Goal: Task Accomplishment & Management: Manage account settings

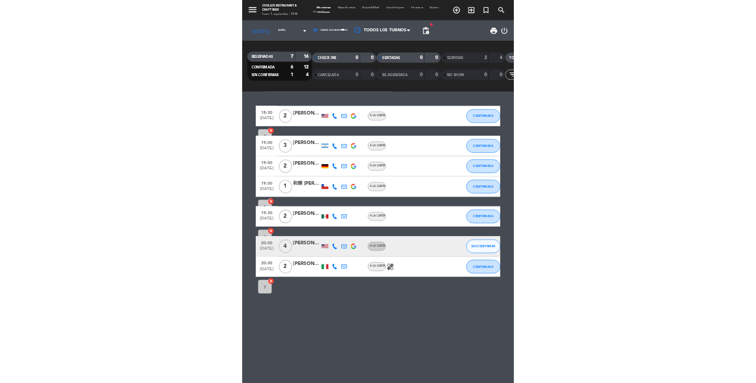
scroll to position [57, 0]
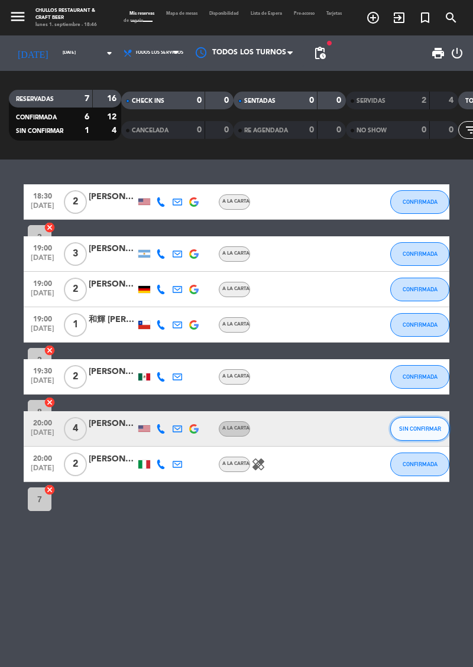
click at [432, 417] on button "SIN CONFIRMAR" at bounding box center [419, 429] width 59 height 24
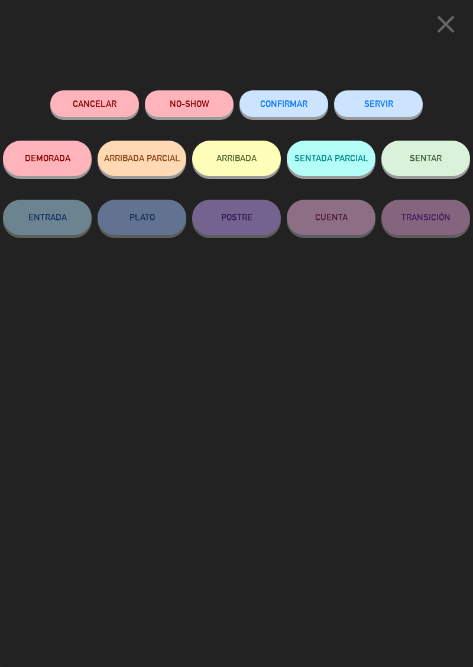
click at [299, 112] on button "CONFIRMAR" at bounding box center [283, 103] width 89 height 27
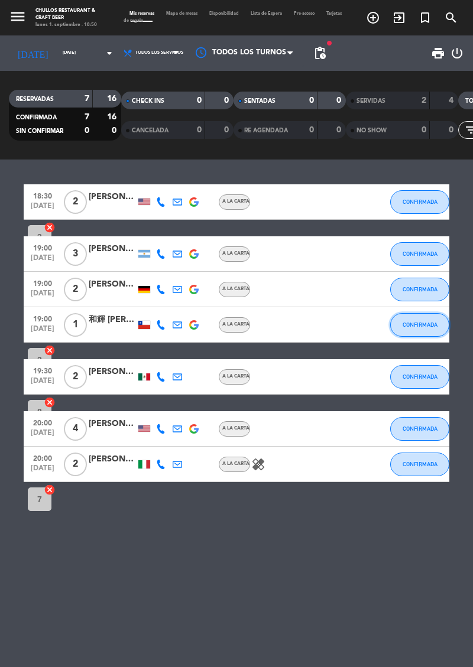
click at [426, 313] on button "CONFIRMADA" at bounding box center [419, 325] width 59 height 24
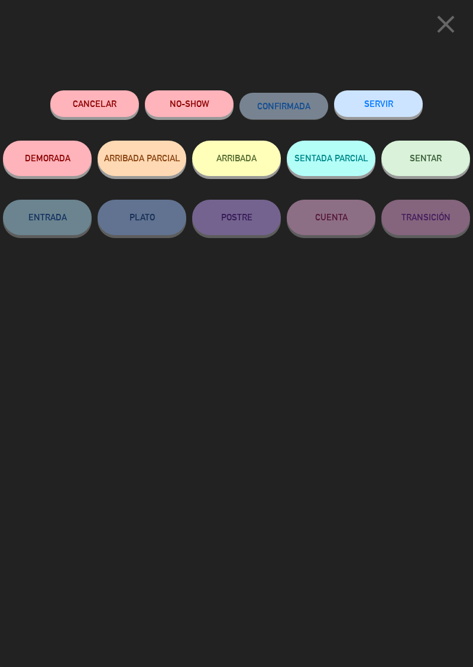
click at [450, 168] on button "SENTAR" at bounding box center [425, 158] width 89 height 35
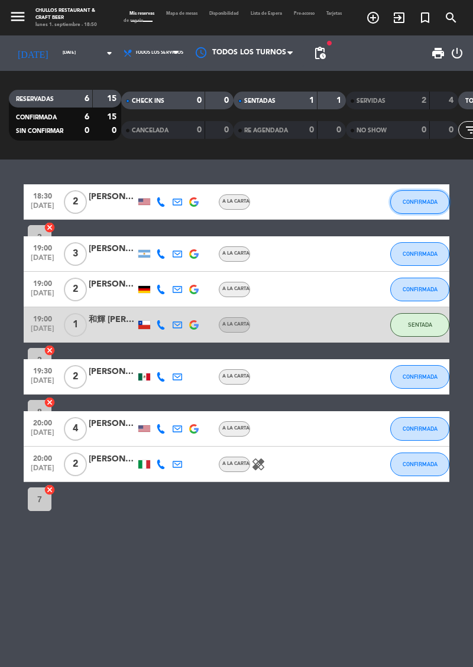
click at [424, 198] on span "CONFIRMADA" at bounding box center [419, 201] width 35 height 6
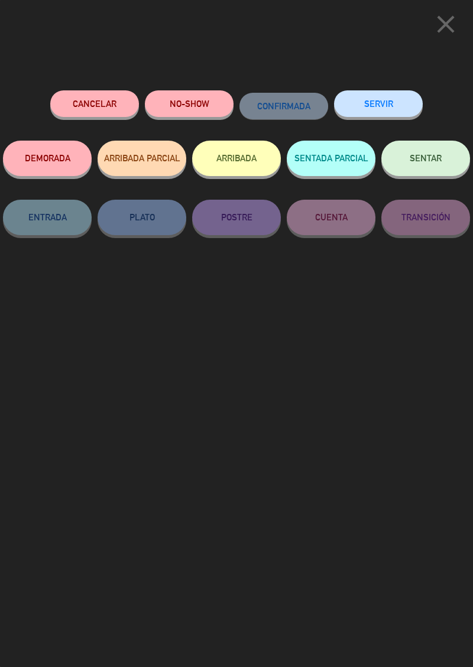
click at [191, 104] on button "NO-SHOW" at bounding box center [189, 103] width 89 height 27
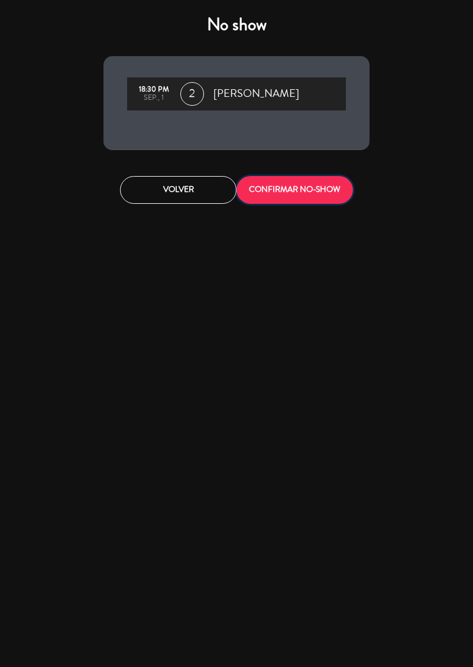
click at [339, 200] on button "CONFIRMAR NO-SHOW" at bounding box center [294, 190] width 116 height 28
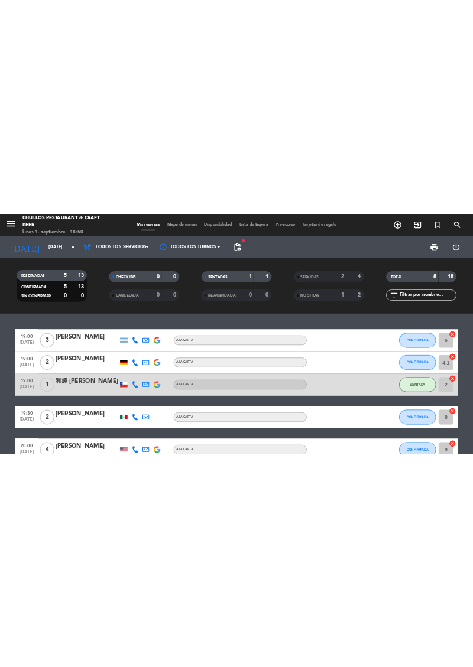
scroll to position [0, 0]
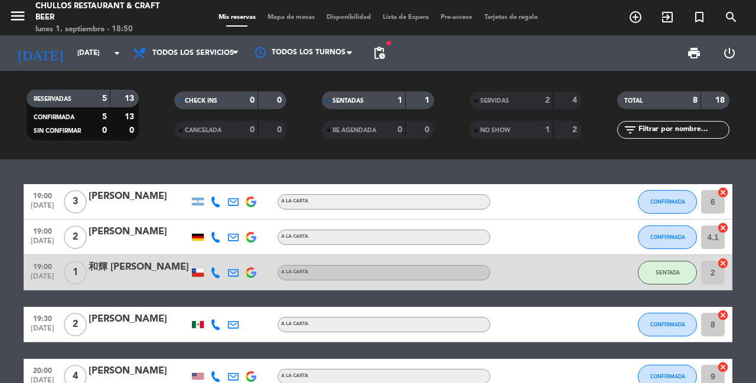
click at [381, 47] on span "pending_actions" at bounding box center [379, 53] width 14 height 14
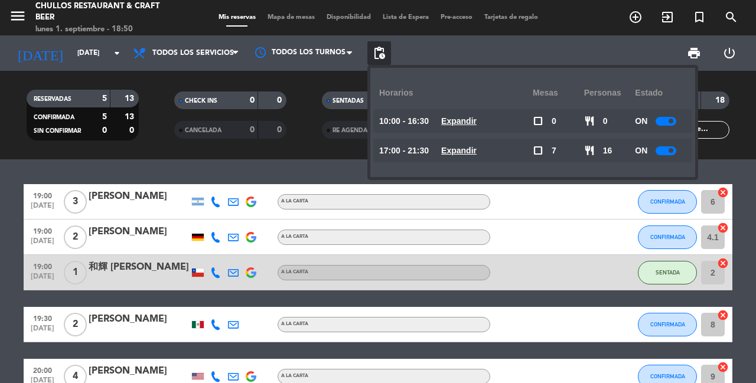
click at [458, 122] on u "Expandir" at bounding box center [458, 120] width 35 height 9
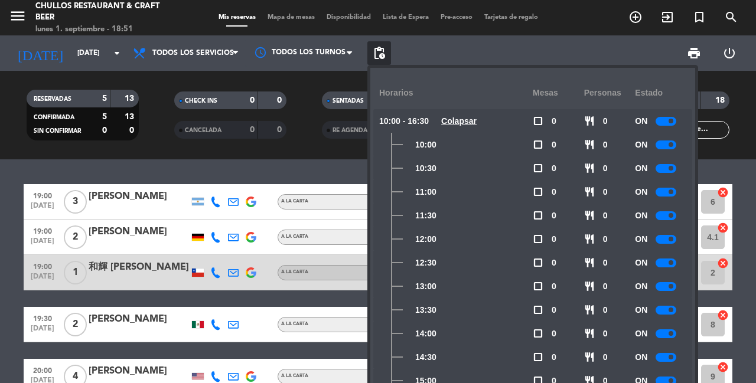
click at [297, 150] on div "RESERVADAS 5 13 CONFIRMADA 5 13 SIN CONFIRMAR 0 0 CHECK INS 0 0 CANCELADA 0 0 S…" at bounding box center [378, 115] width 756 height 89
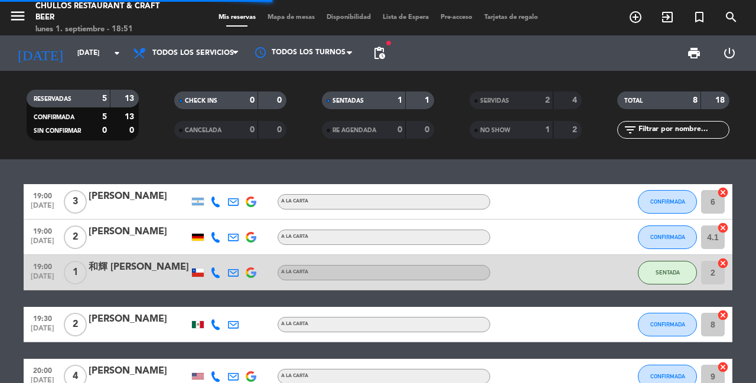
click at [380, 54] on span "pending_actions" at bounding box center [379, 53] width 14 height 14
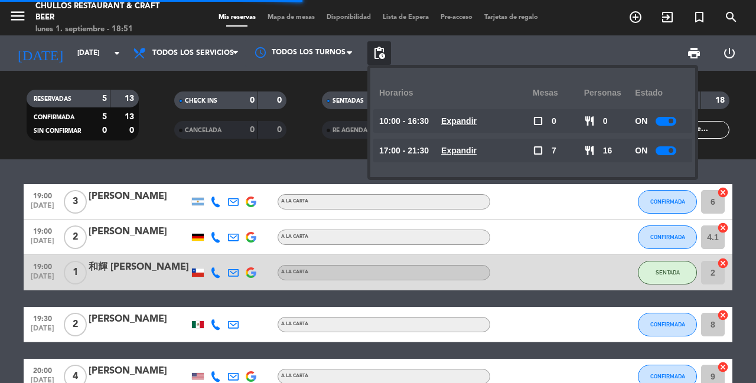
click at [464, 147] on u "Expandir" at bounding box center [458, 150] width 35 height 9
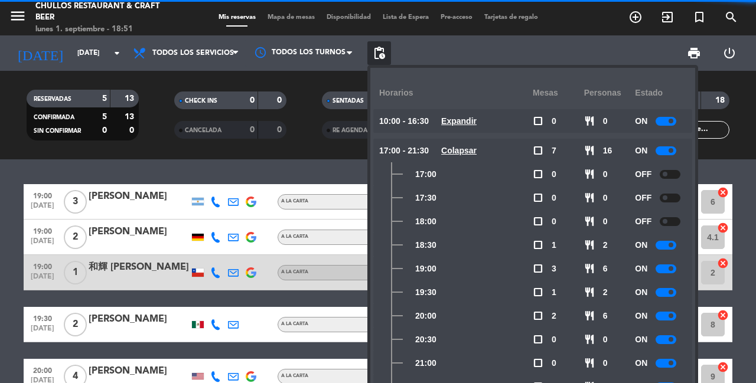
click at [472, 269] on span at bounding box center [671, 268] width 5 height 5
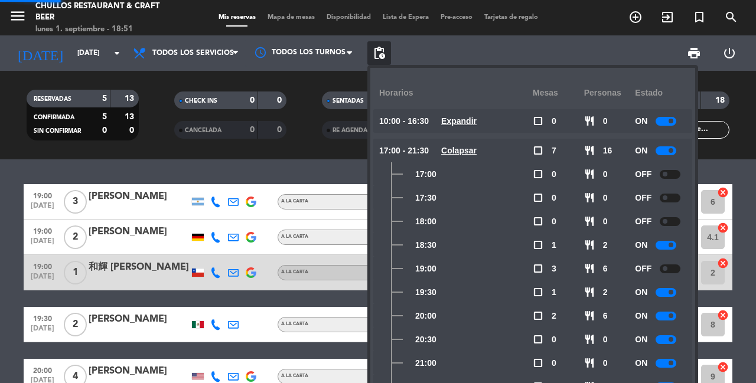
click at [472, 294] on span at bounding box center [671, 292] width 5 height 5
click at [472, 315] on span at bounding box center [671, 316] width 5 height 5
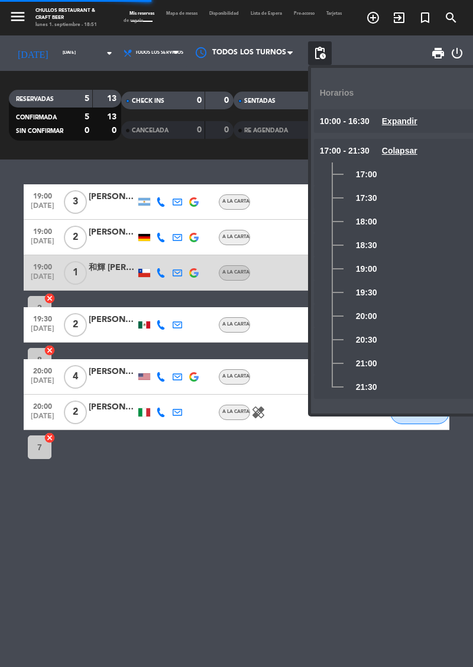
click at [271, 585] on div "19:00 [DATE] 3 [PERSON_NAME] A la carta CONFIRMADA 6 cancel 19:00 [DATE] 2 [PER…" at bounding box center [236, 412] width 473 height 507
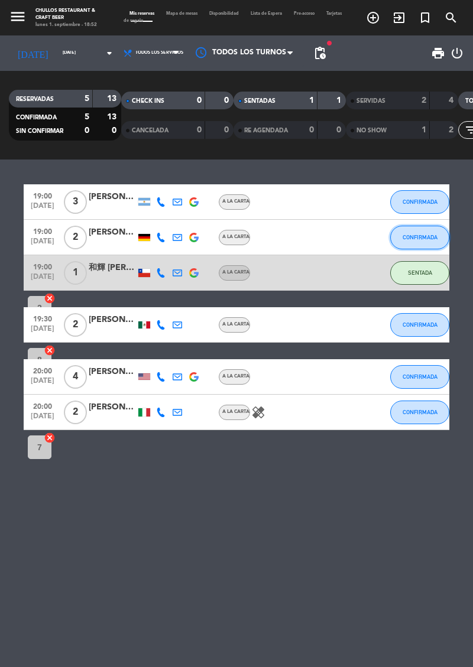
click at [418, 238] on span "CONFIRMADA" at bounding box center [419, 237] width 35 height 6
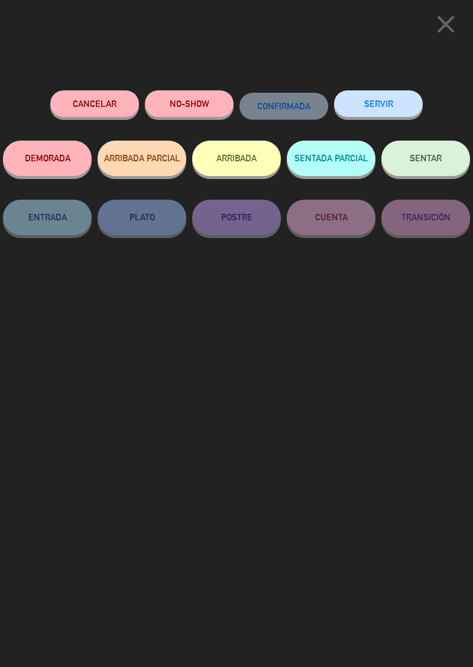
click at [424, 163] on span "SENTAR" at bounding box center [425, 158] width 32 height 10
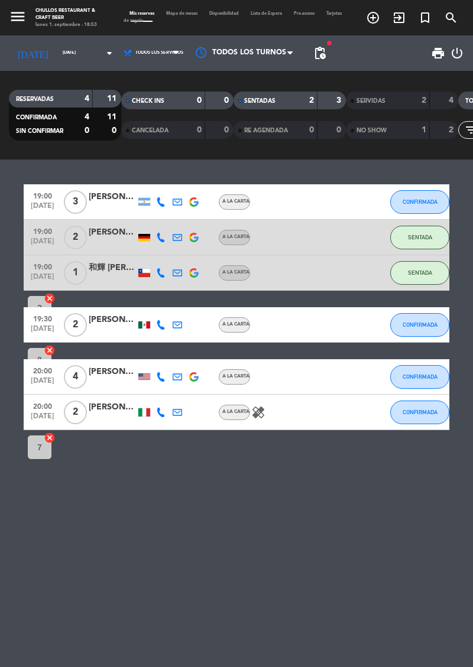
click at [243, 637] on div "19:00 [DATE] 3 [PERSON_NAME] A la carta CONFIRMADA 6 cancel 19:00 [DATE] 2 [PER…" at bounding box center [236, 412] width 473 height 507
